Goal: Task Accomplishment & Management: Manage account settings

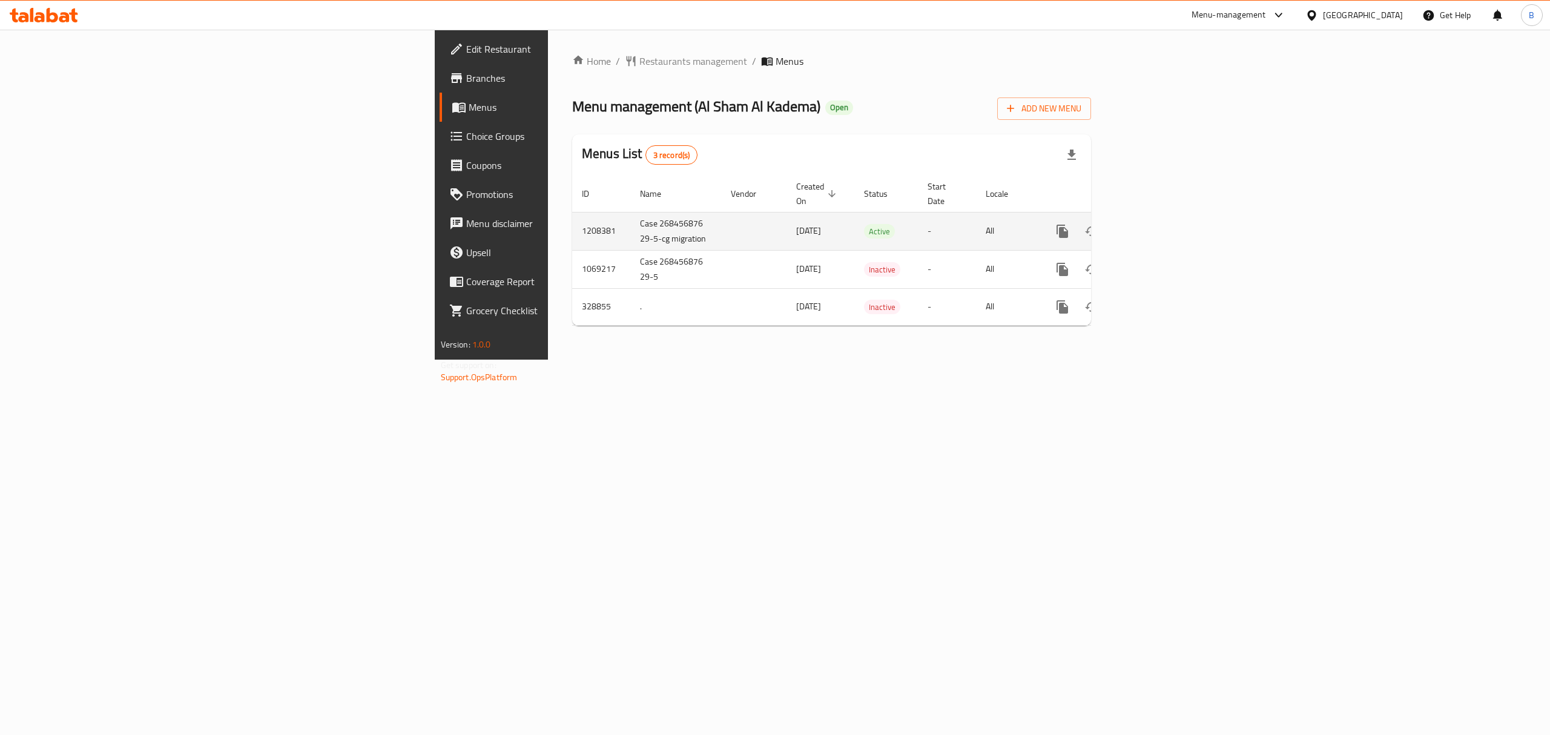
click at [1157, 225] on icon "enhanced table" at bounding box center [1150, 231] width 15 height 15
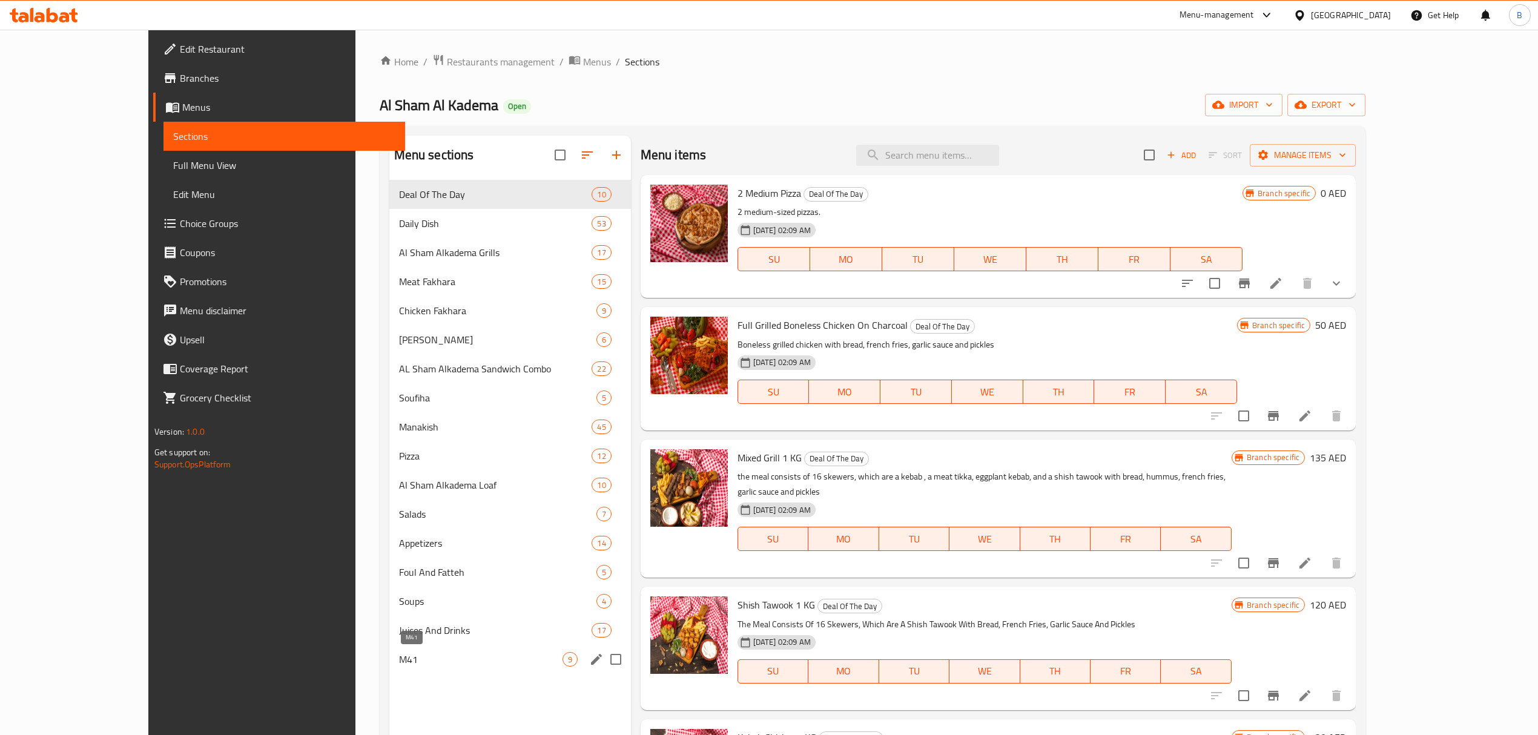
click at [399, 655] on span "M41" at bounding box center [481, 659] width 164 height 15
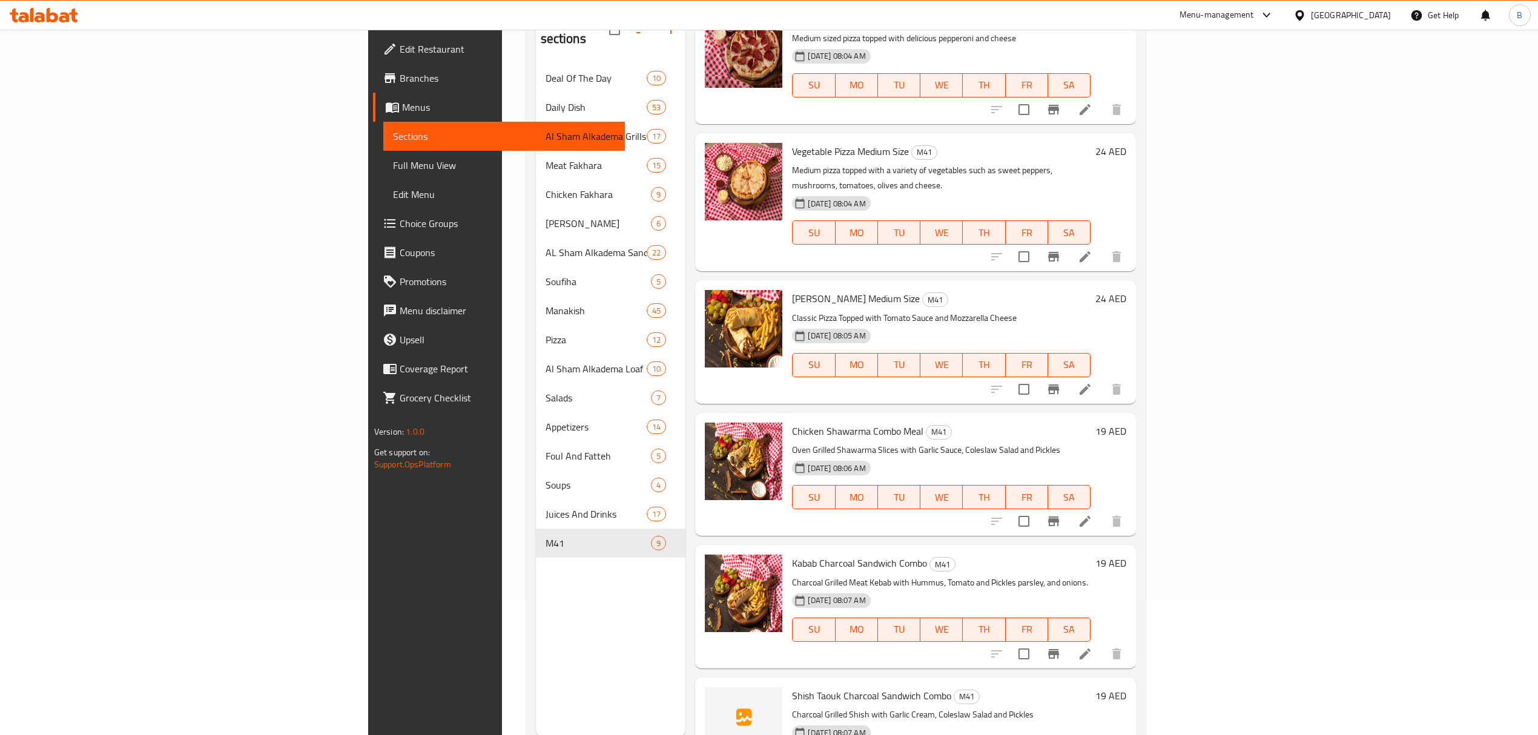
scroll to position [170, 0]
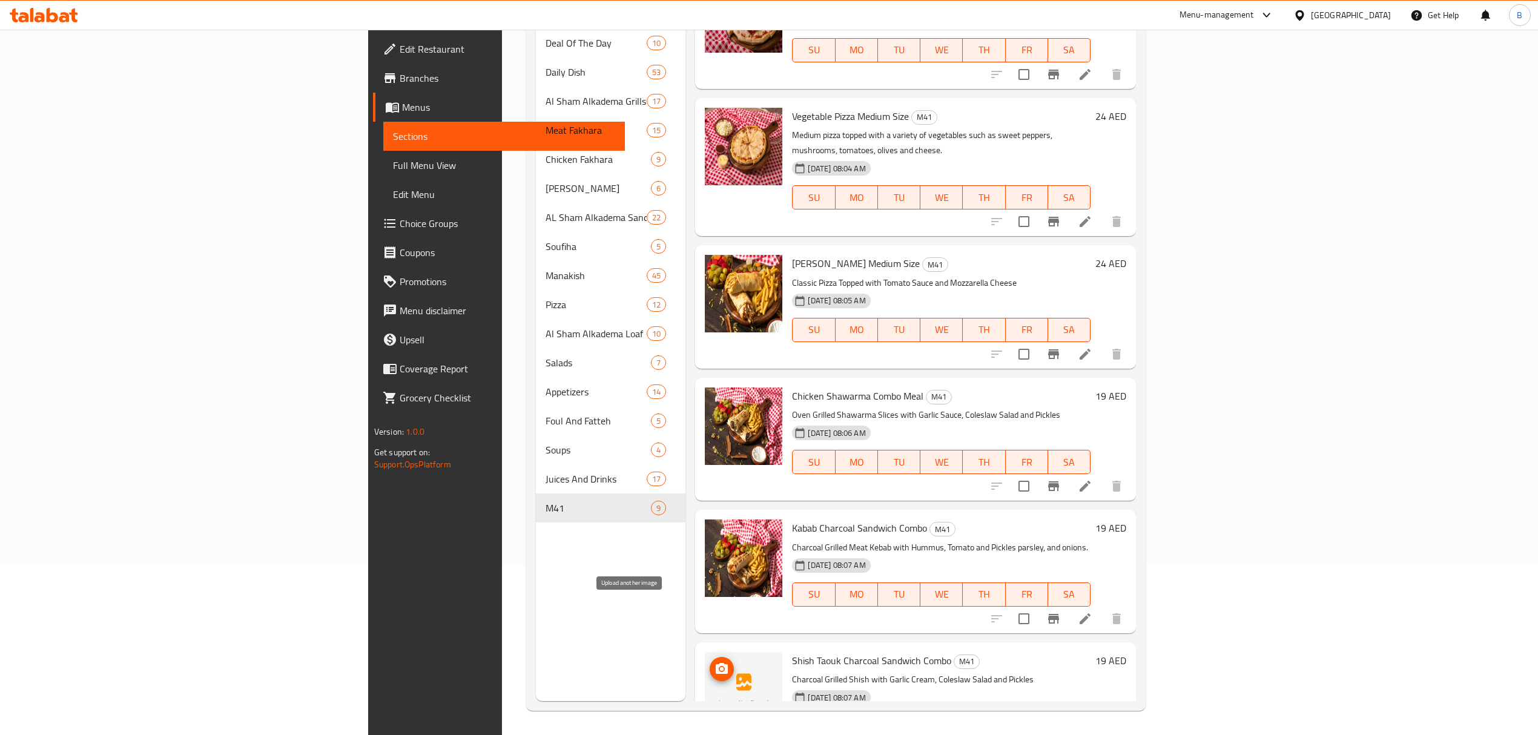
click at [715, 662] on icon "upload picture" at bounding box center [722, 669] width 15 height 15
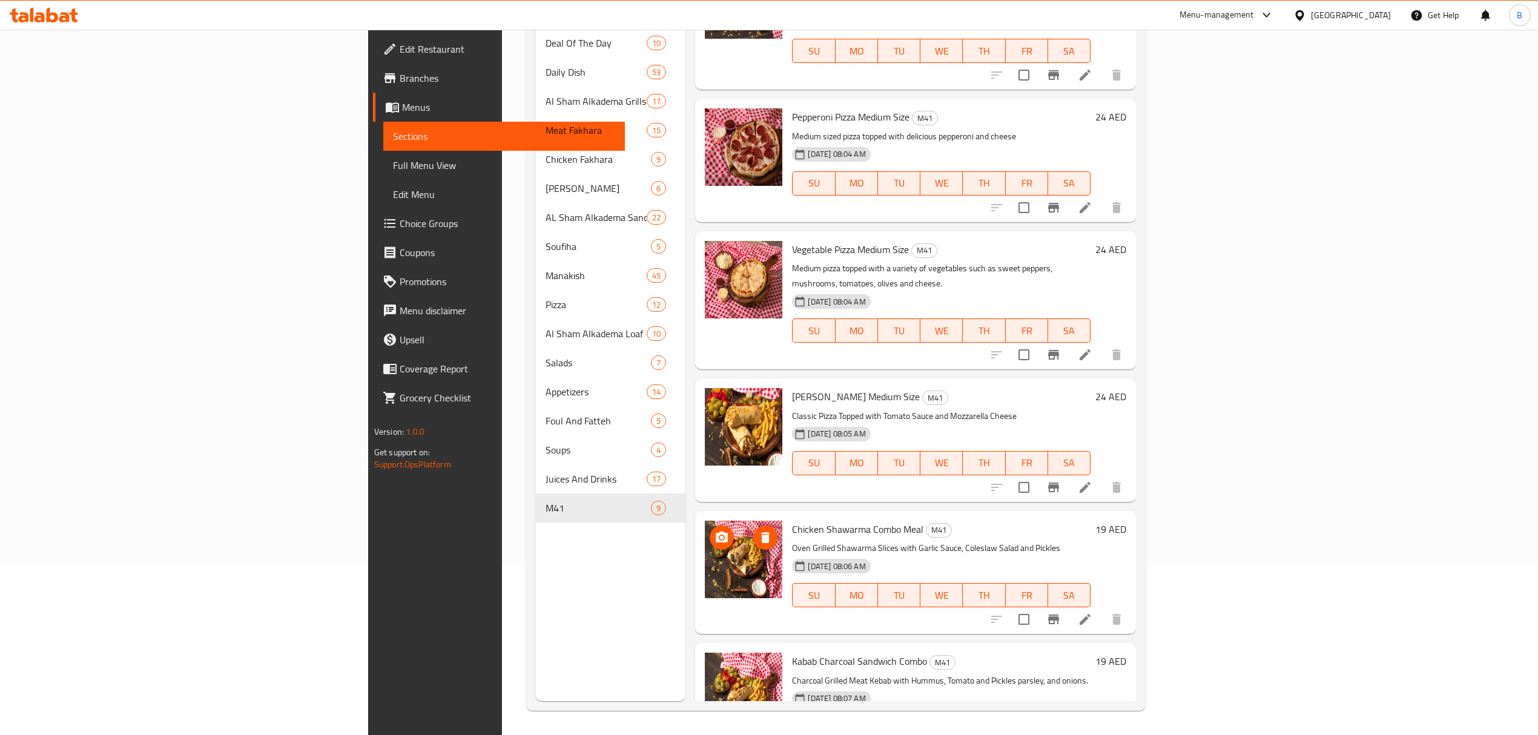
scroll to position [350, 0]
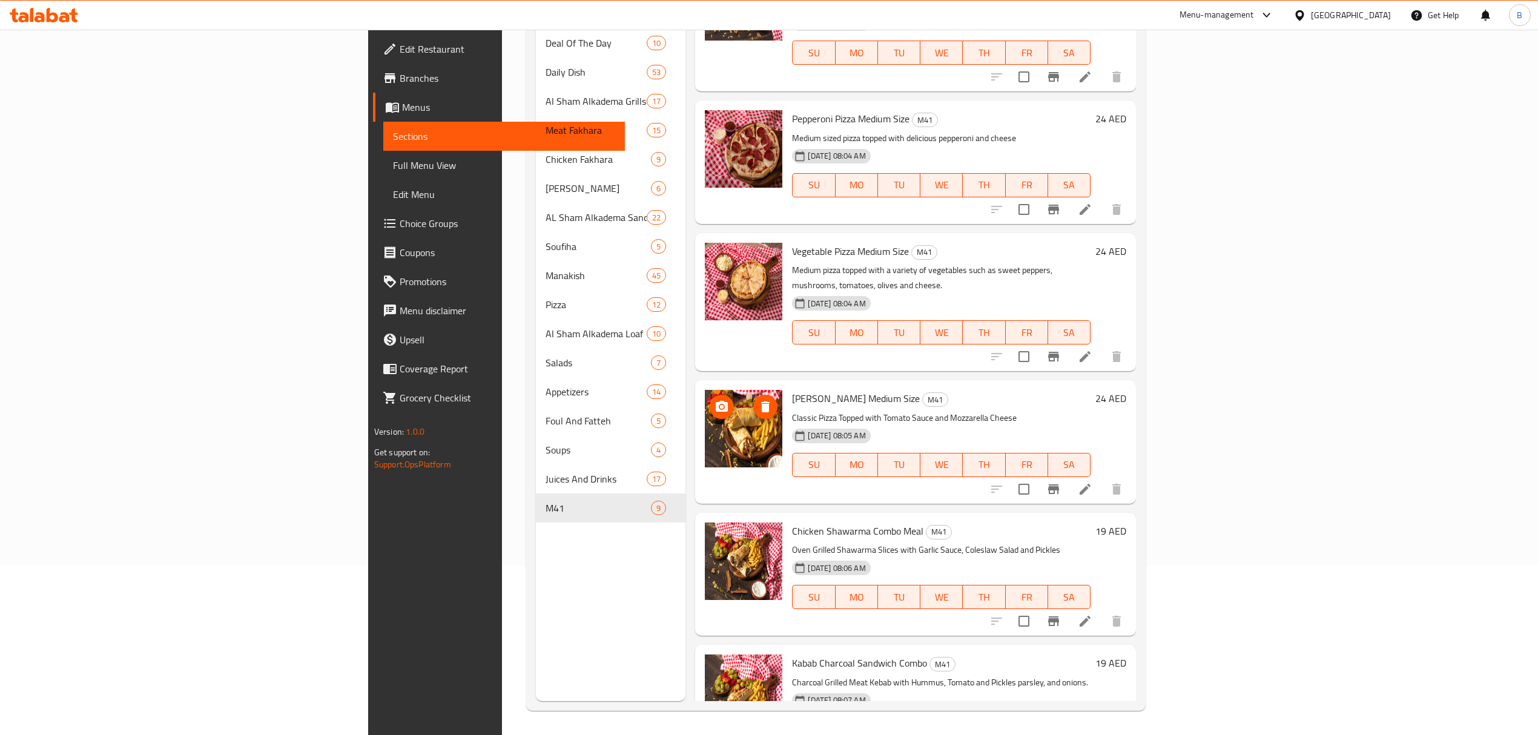
click at [710, 400] on span "upload picture" at bounding box center [722, 407] width 24 height 15
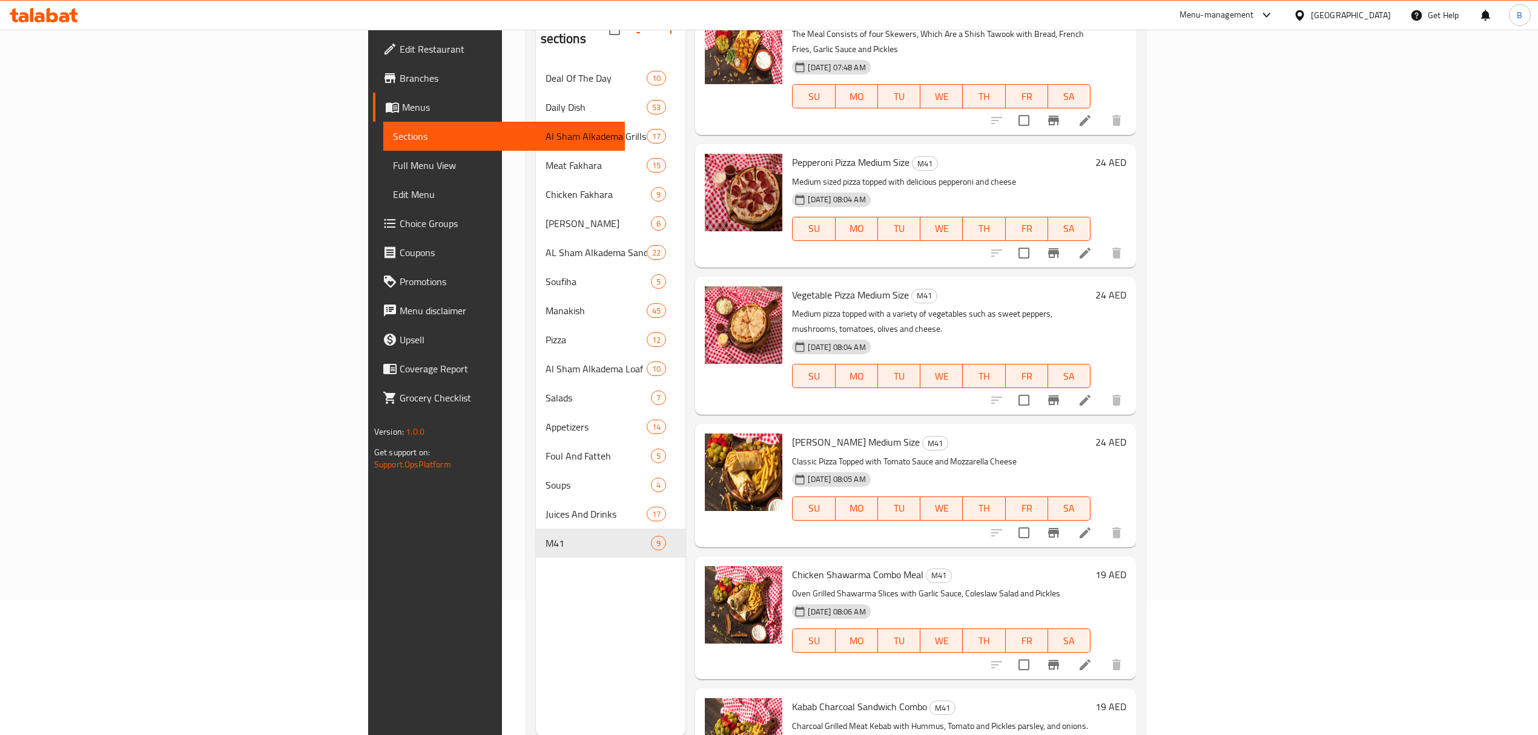
scroll to position [216, 0]
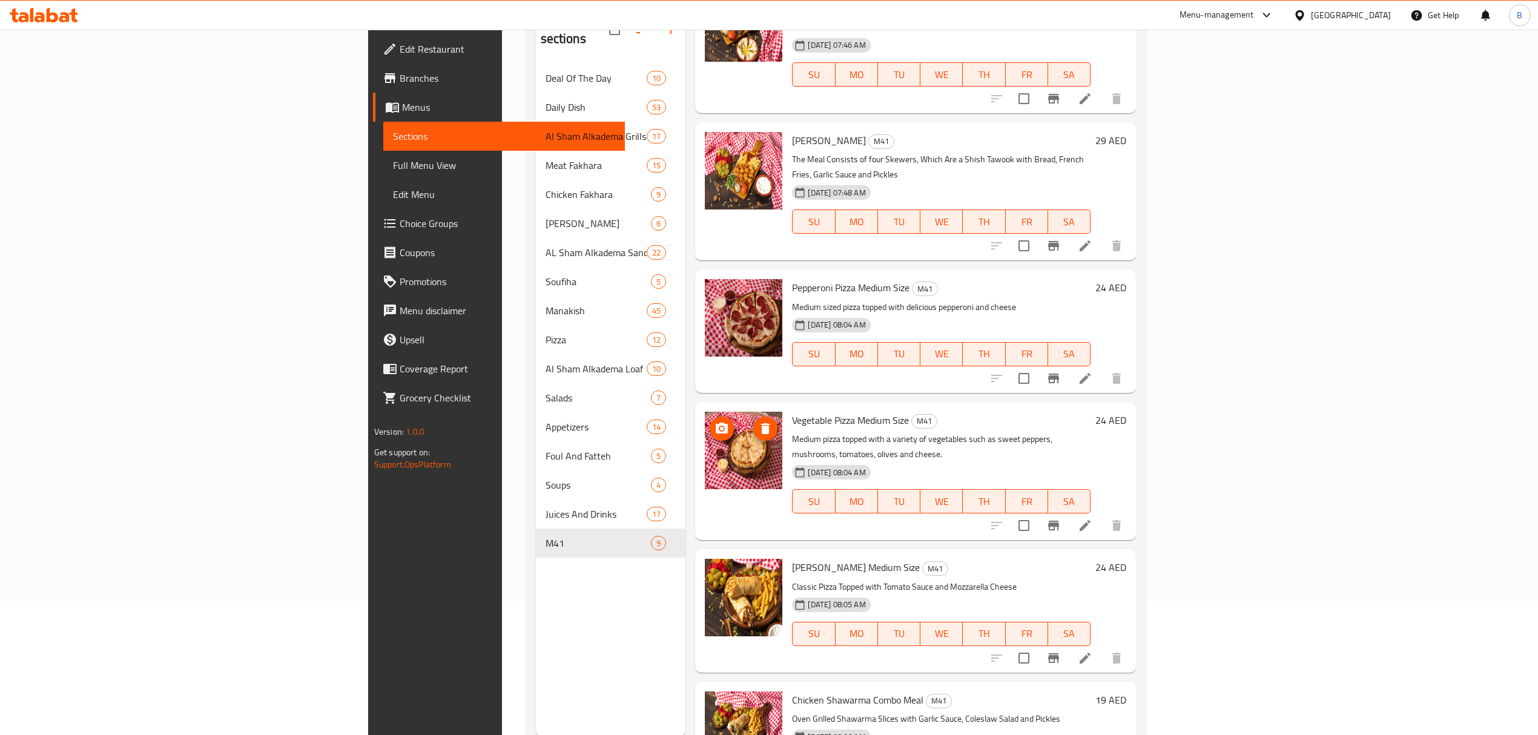
click at [715, 422] on icon "upload picture" at bounding box center [722, 429] width 15 height 15
click at [705, 559] on div at bounding box center [744, 598] width 78 height 78
click at [715, 569] on icon "upload picture" at bounding box center [722, 576] width 15 height 15
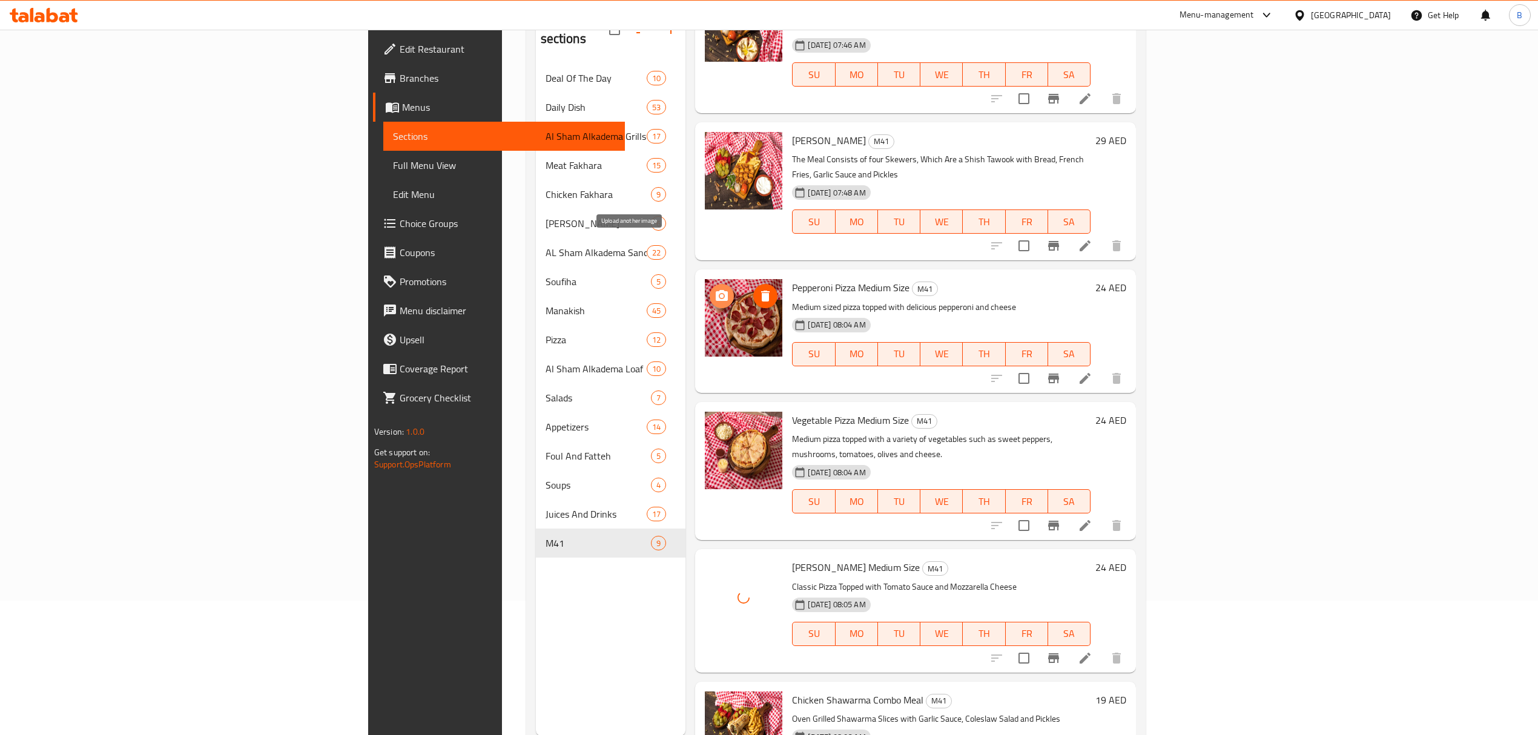
click at [715, 289] on icon "upload picture" at bounding box center [722, 296] width 15 height 15
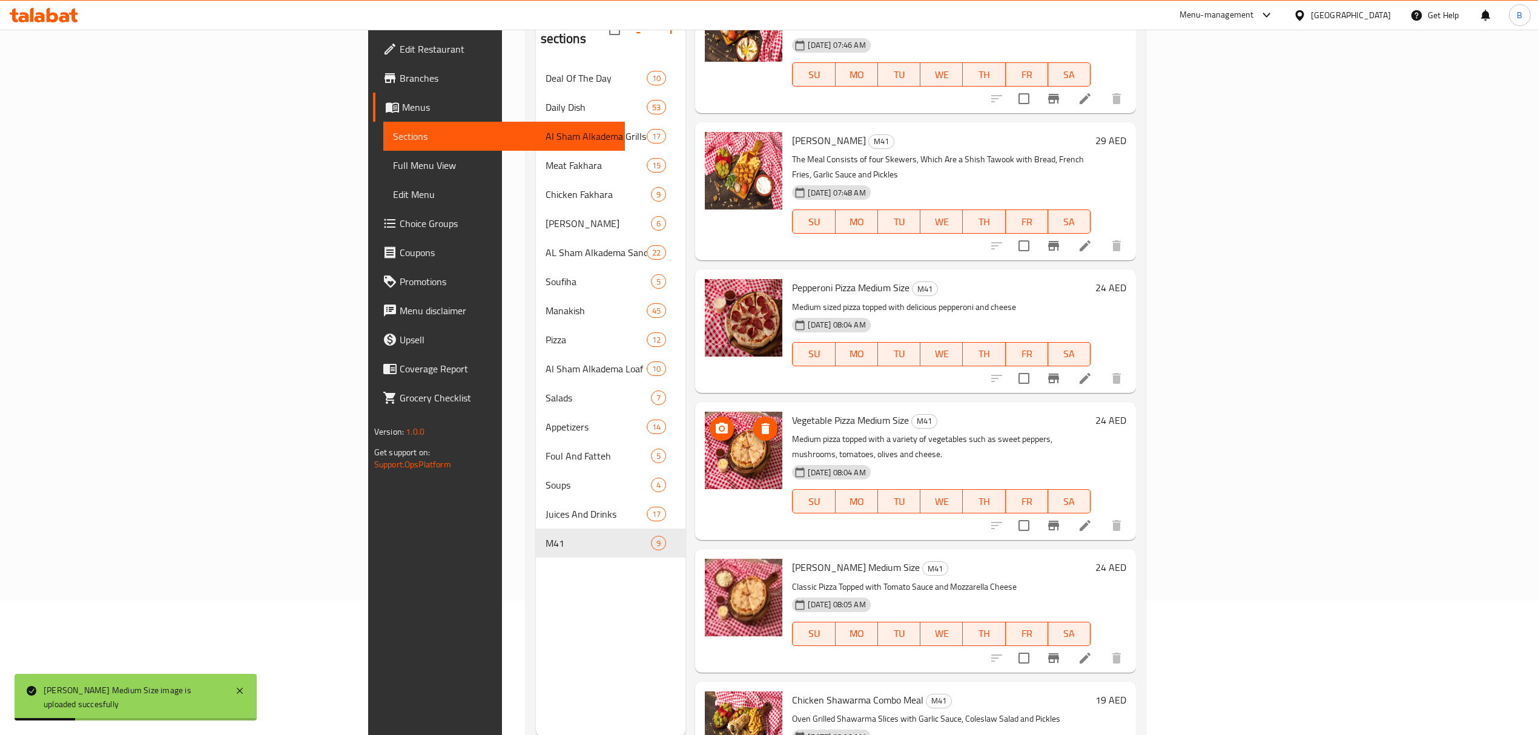
click at [710, 422] on span "upload picture" at bounding box center [722, 429] width 24 height 15
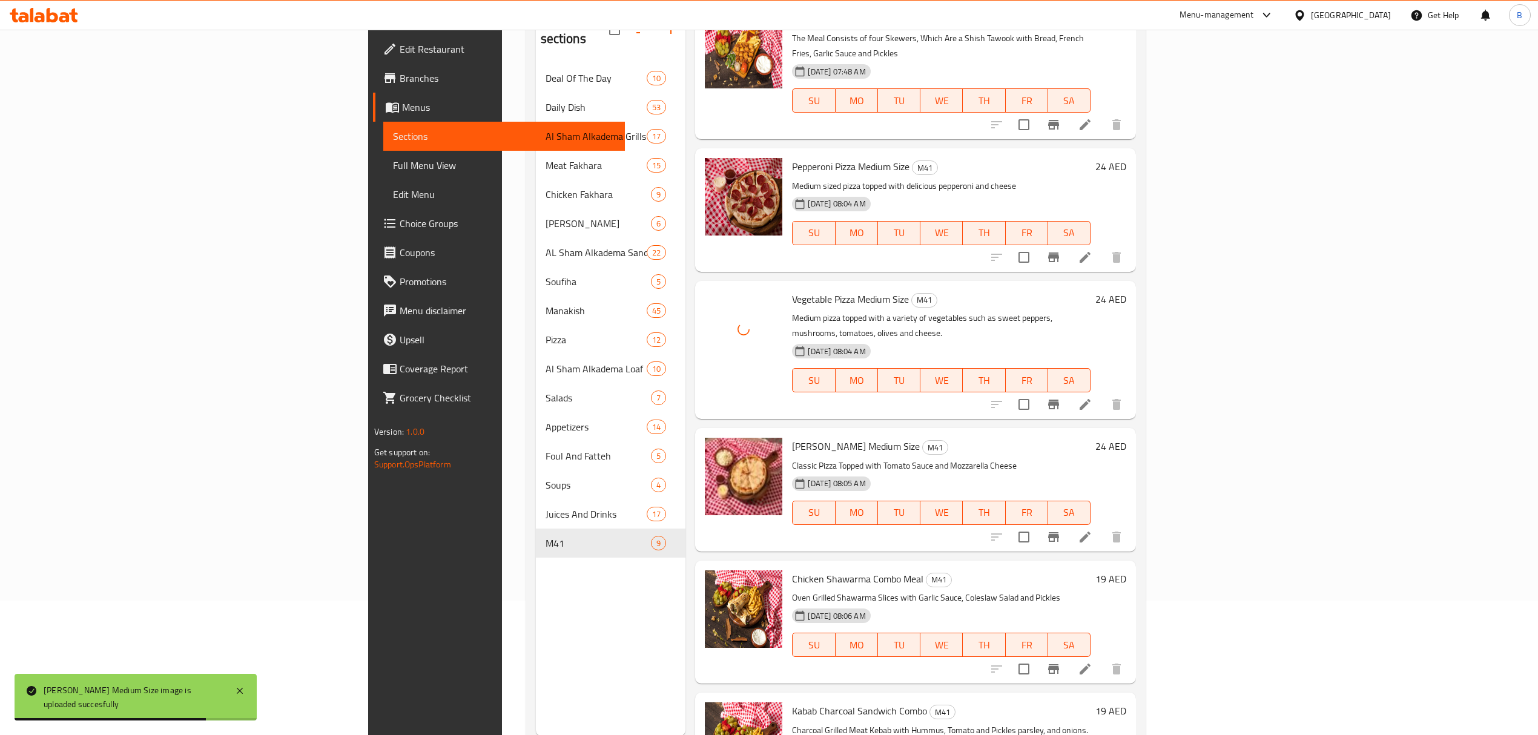
scroll to position [485, 0]
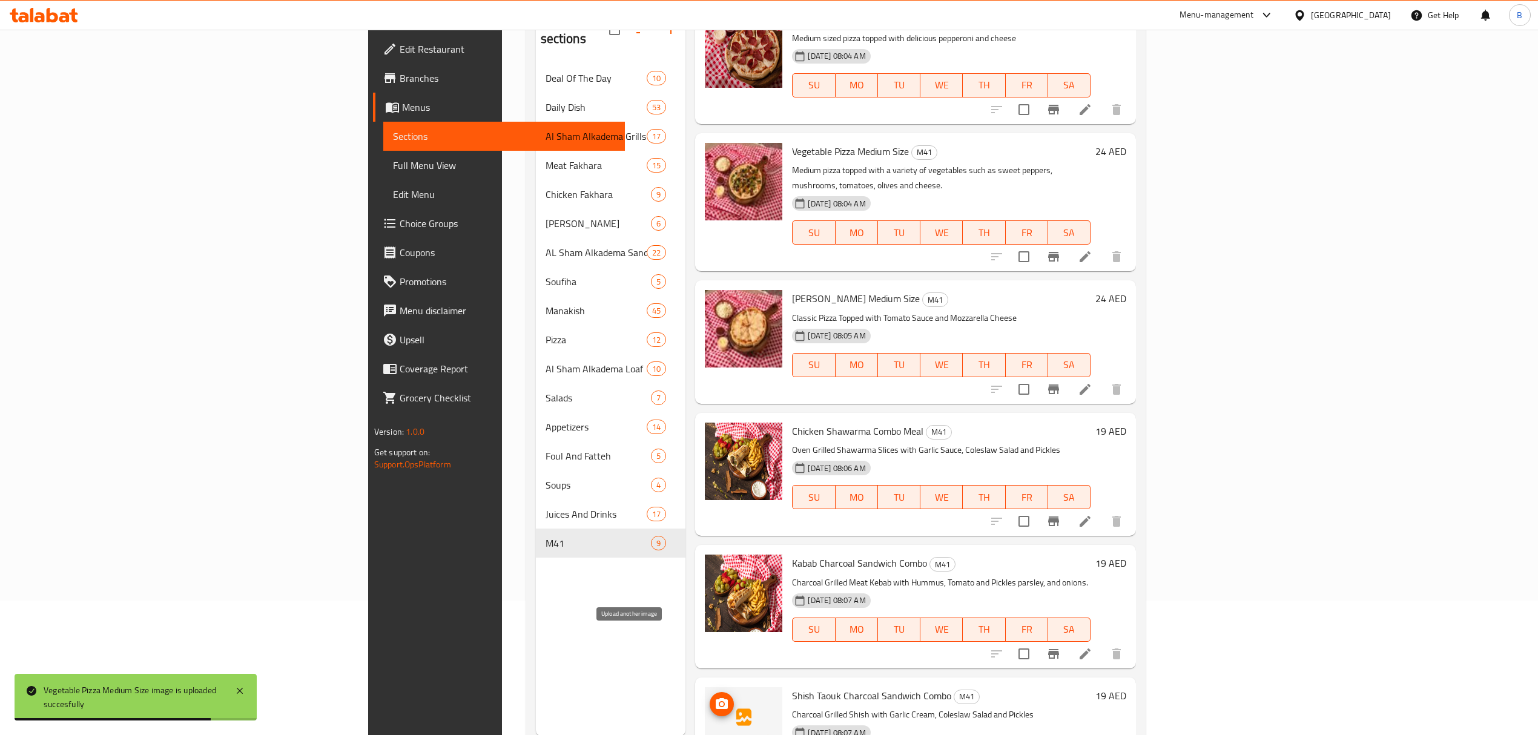
click at [715, 697] on icon "upload picture" at bounding box center [722, 704] width 15 height 15
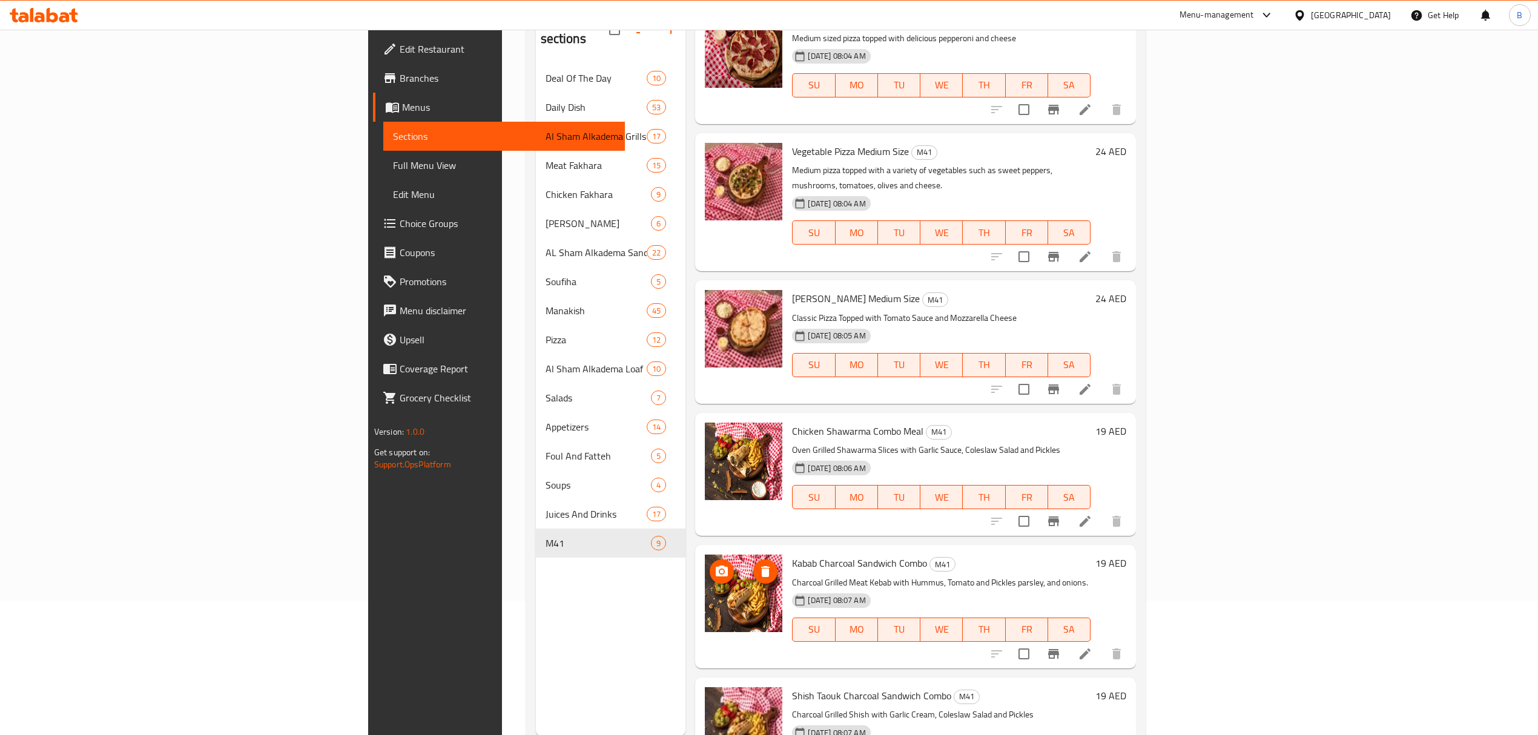
click at [710, 560] on button "upload picture" at bounding box center [722, 572] width 24 height 24
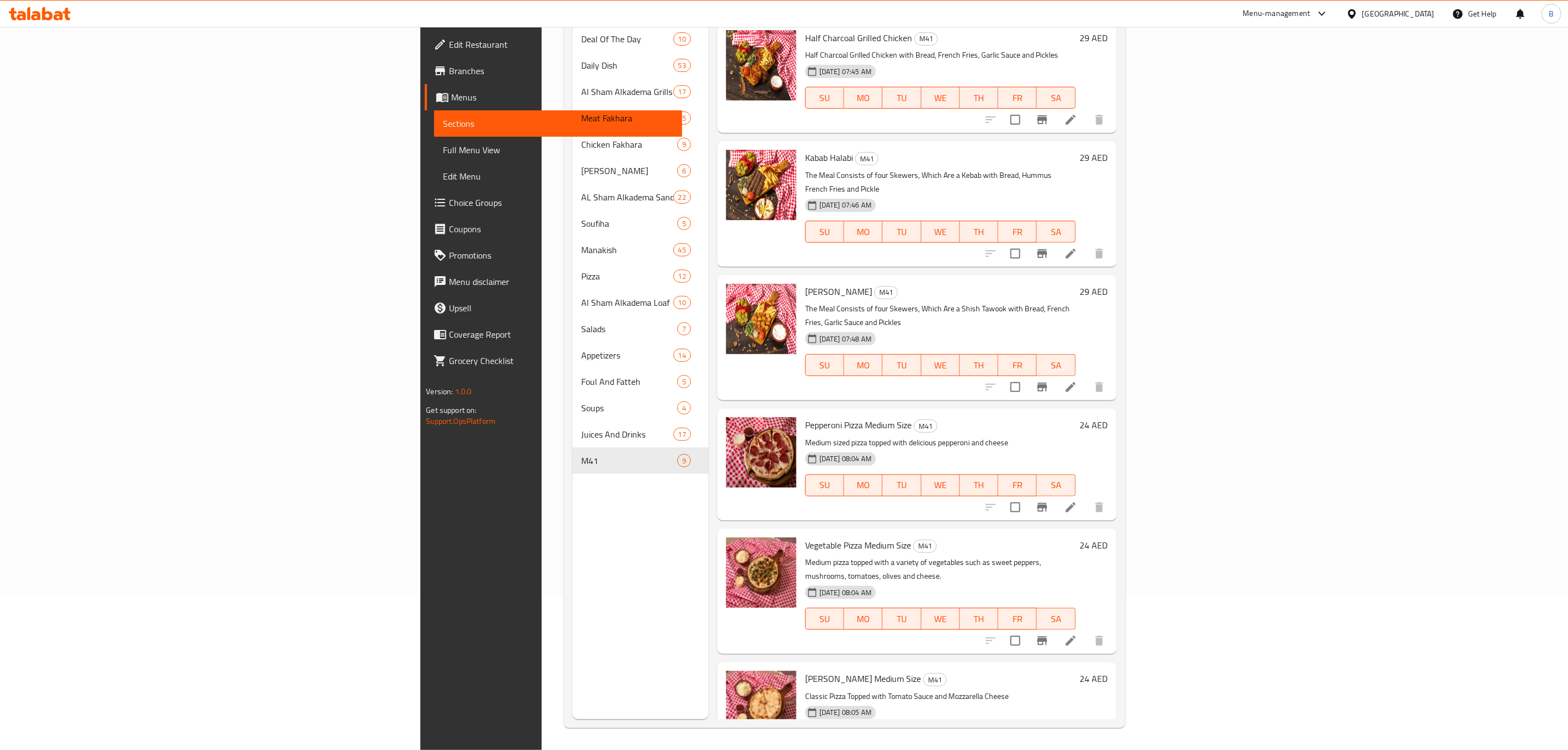
scroll to position [0, 0]
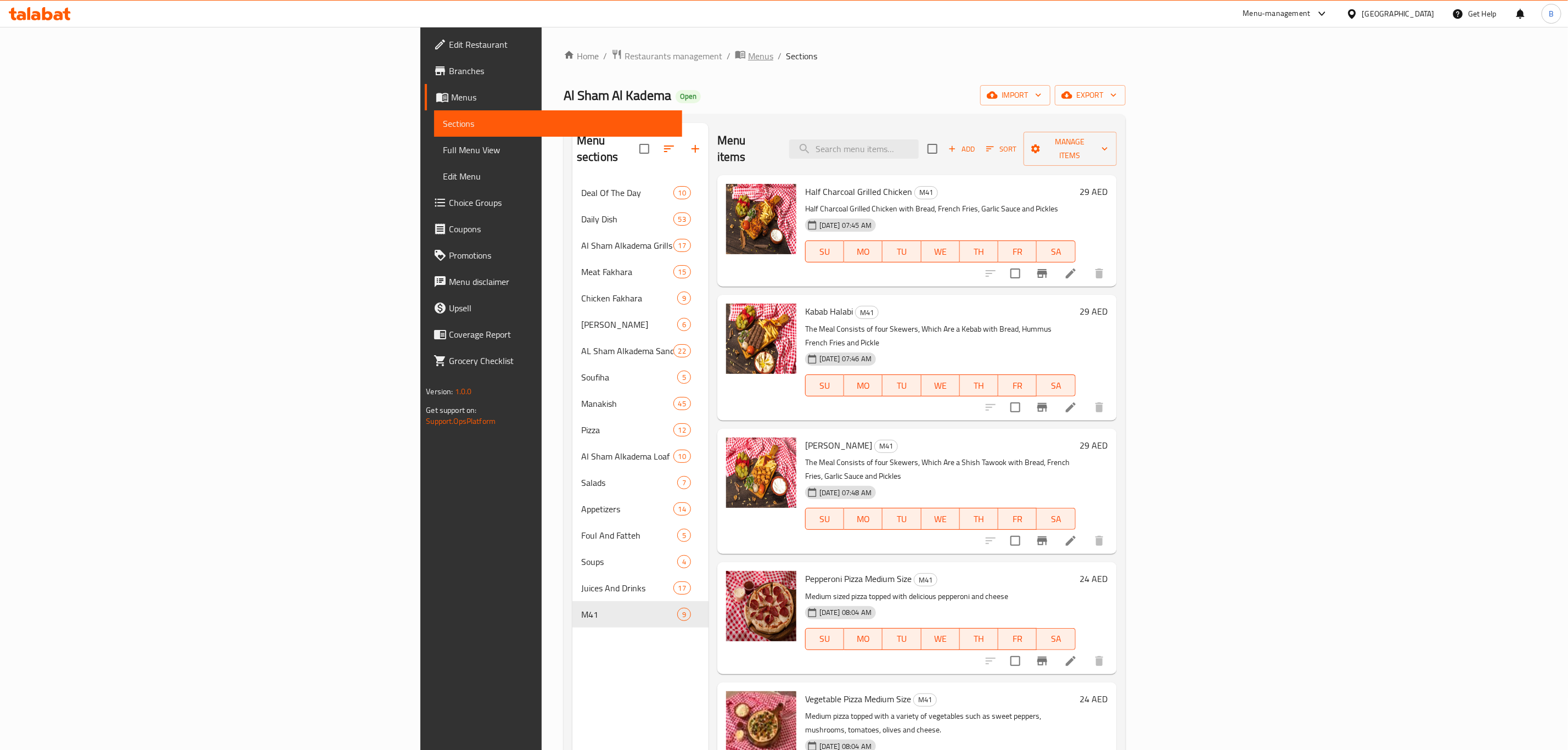
click at [748, 51] on span "Menus" at bounding box center [760, 56] width 25 height 14
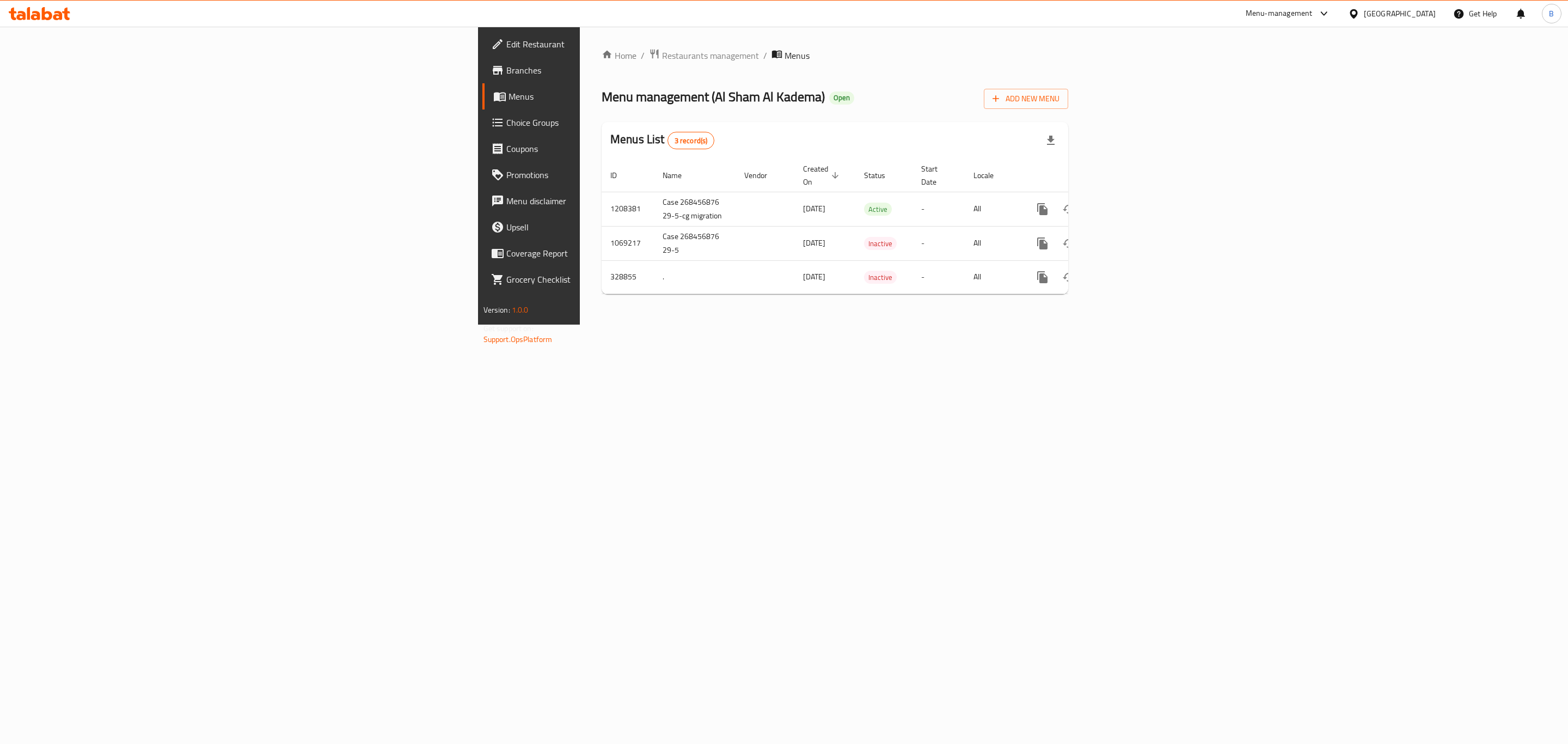
click at [601, 64] on div "Home / Restaurants management / Menus Menu management ( Al Sham Al Kadema ) Ope…" at bounding box center [834, 175] width 467 height 255
click at [662, 56] on span "Restaurants management" at bounding box center [710, 56] width 97 height 13
